Goal: Task Accomplishment & Management: Manage account settings

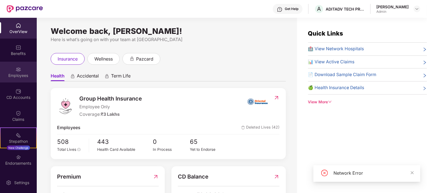
click at [17, 69] on img at bounding box center [19, 70] width 6 height 6
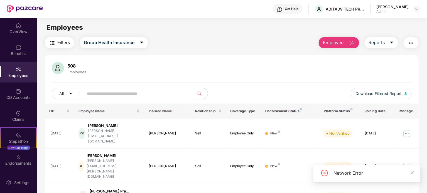
click at [340, 39] on button "Employee" at bounding box center [339, 42] width 40 height 11
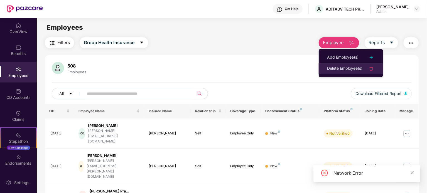
click at [338, 69] on div "Delete Employee(s)" at bounding box center [344, 68] width 35 height 7
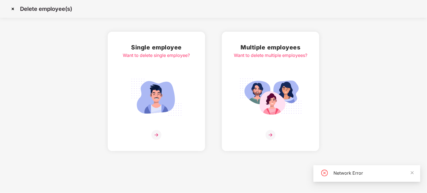
click at [13, 10] on img at bounding box center [12, 8] width 9 height 9
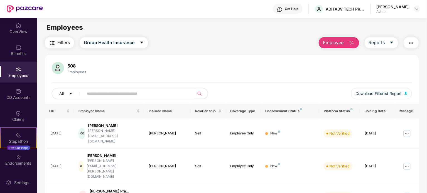
click at [112, 95] on input "text" at bounding box center [137, 94] width 100 height 8
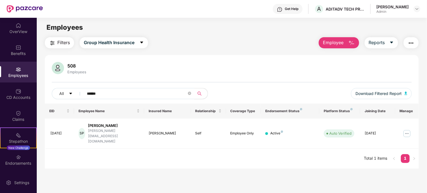
type input "******"
click at [407, 129] on img at bounding box center [406, 133] width 9 height 9
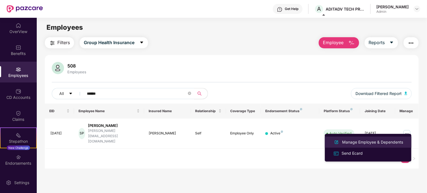
click at [359, 143] on div "Manage Employee & Dependents" at bounding box center [372, 142] width 63 height 6
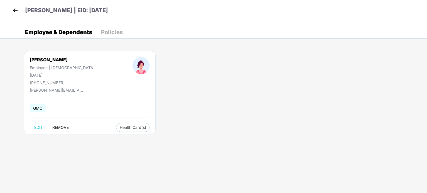
click at [63, 130] on span "REMOVE" at bounding box center [60, 128] width 16 height 4
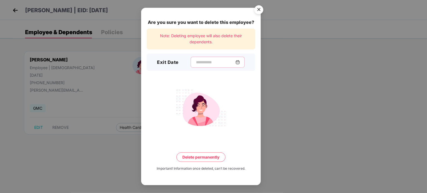
click at [202, 61] on input at bounding box center [215, 63] width 40 height 6
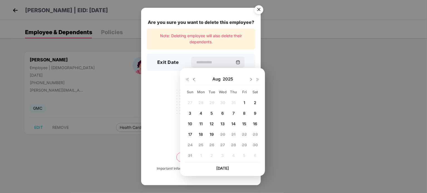
click at [214, 133] on span "19" at bounding box center [212, 134] width 4 height 5
type input "**********"
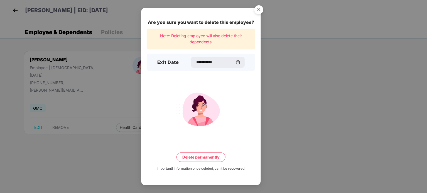
click at [206, 157] on button "Delete permanently" at bounding box center [200, 157] width 49 height 9
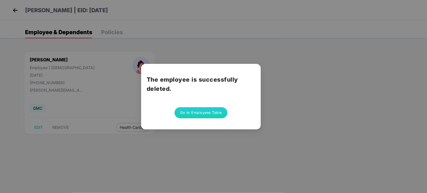
click at [204, 114] on button "Go to Employees Table" at bounding box center [201, 112] width 53 height 11
